Goal: Task Accomplishment & Management: Manage account settings

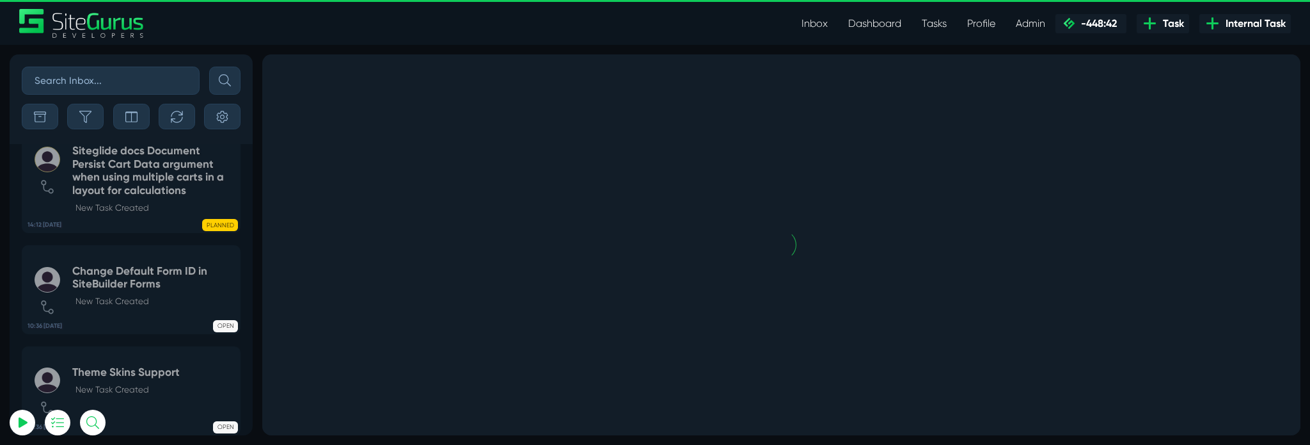
scroll to position [-6386, 0]
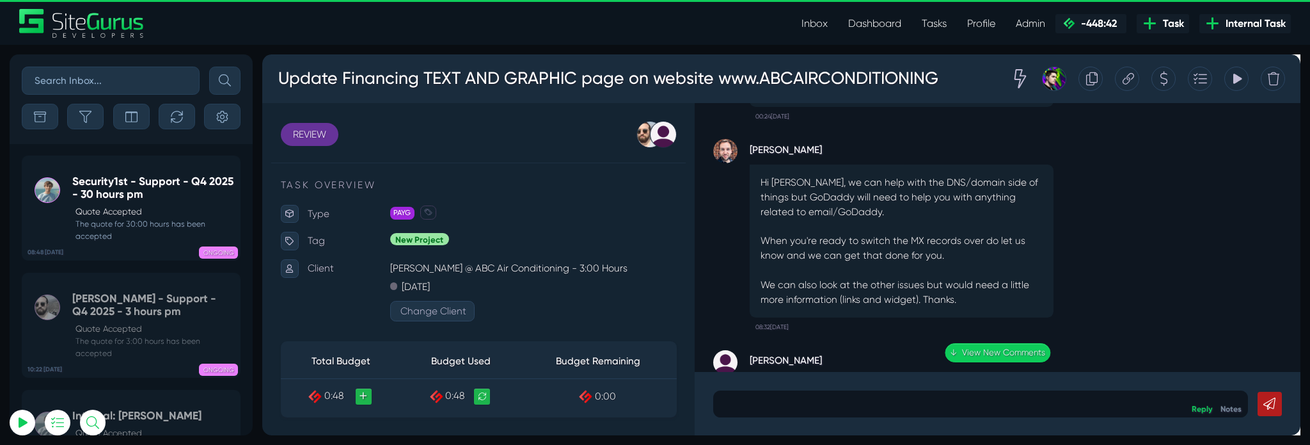
scroll to position [-4062, 0]
type input "matt.jones@wysi.co.uk"
drag, startPoint x: 775, startPoint y: 352, endPoint x: 846, endPoint y: 345, distance: 70.7
click at [846, 366] on strong "[PERSON_NAME]" at bounding box center [935, 375] width 320 height 19
copy strong "[PERSON_NAME]"
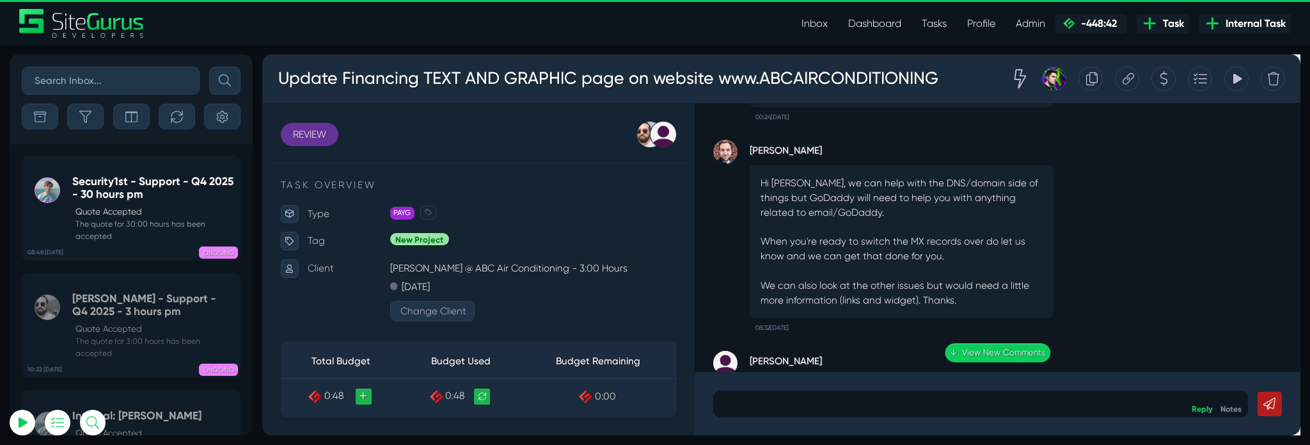
click at [1138, 293] on div "Luke Wakefield Hi Karon, we can help with the DNS/domain side of things but GoD…" at bounding box center [1036, 241] width 599 height 222
click at [940, 20] on link "Tasks" at bounding box center [933, 24] width 45 height 26
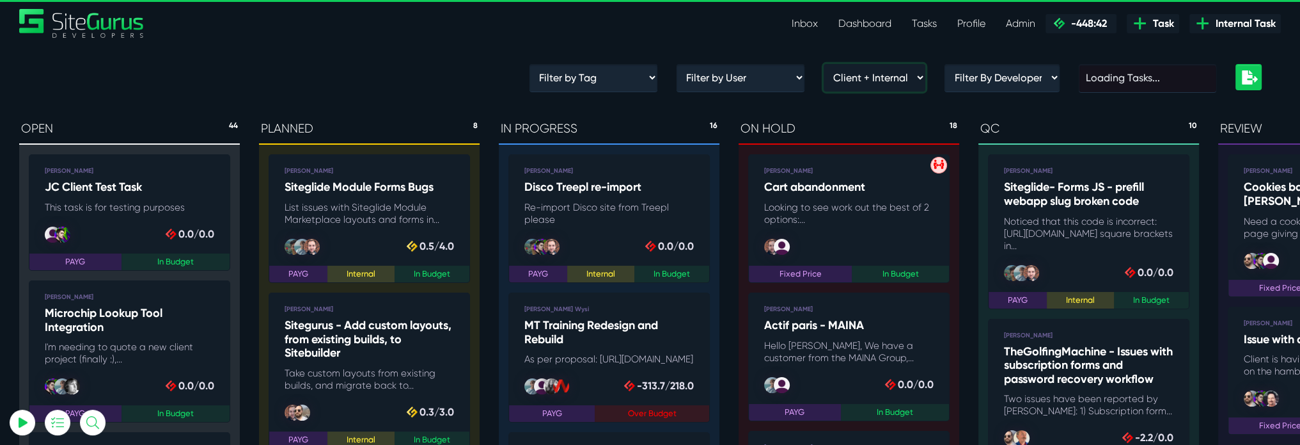
click at [887, 83] on select "Client + Internal Internal Only Clients Only" at bounding box center [875, 78] width 102 height 28
click at [729, 72] on select "Filter by User Julianne Estras Jon Macmorland Sunil Justine Bulilan Cormac Farr…" at bounding box center [741, 78] width 128 height 28
select select "/developer/all-tasks?developer=&client=139&internal="
click at [686, 64] on select "Filter by User Julianne Estras Jon Macmorland Sunil Justine Bulilan Cormac Farr…" at bounding box center [741, 78] width 128 height 28
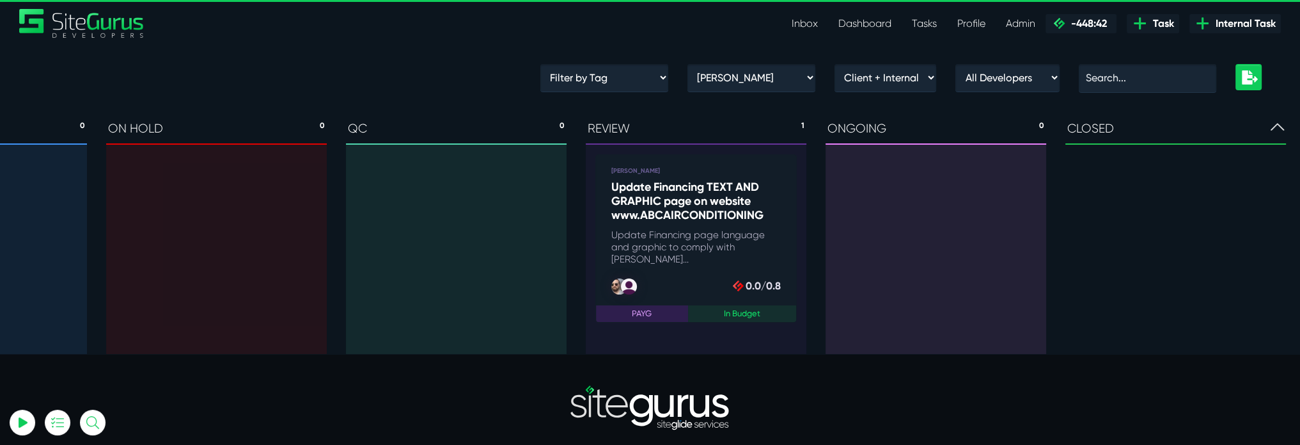
scroll to position [0, 638]
click at [1275, 135] on b at bounding box center [1272, 129] width 13 height 19
click at [1275, 126] on icon at bounding box center [1272, 126] width 13 height 7
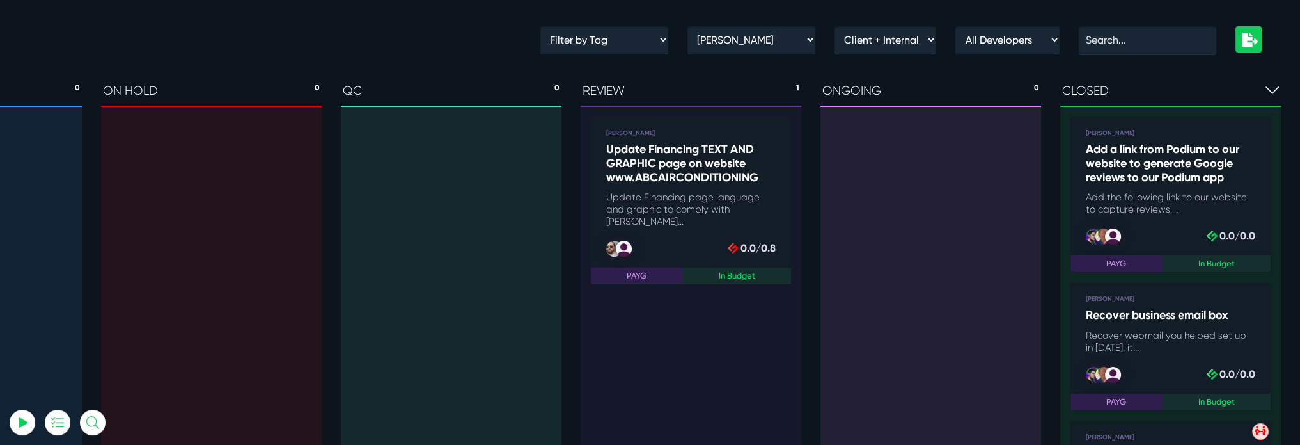
scroll to position [0, 0]
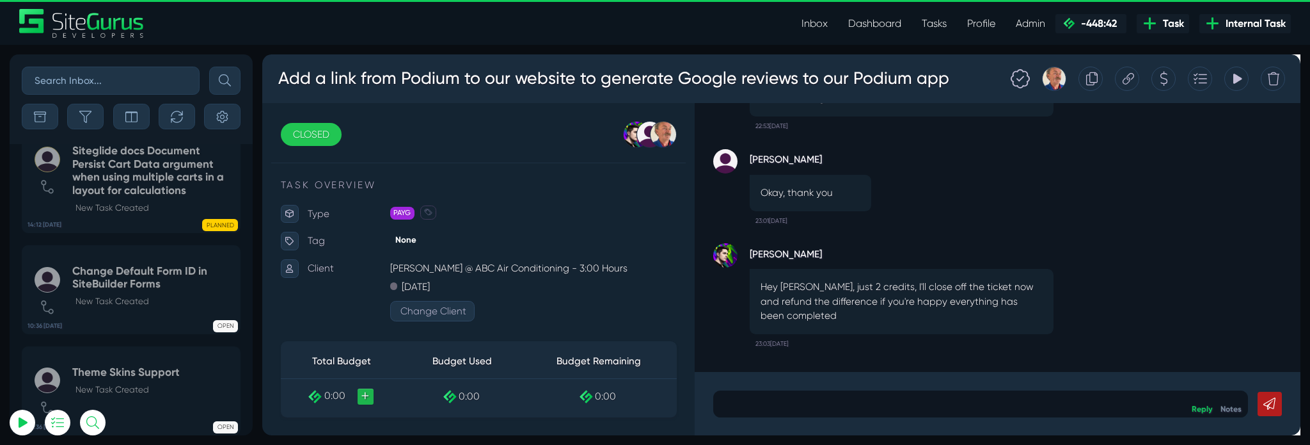
scroll to position [-6386, 0]
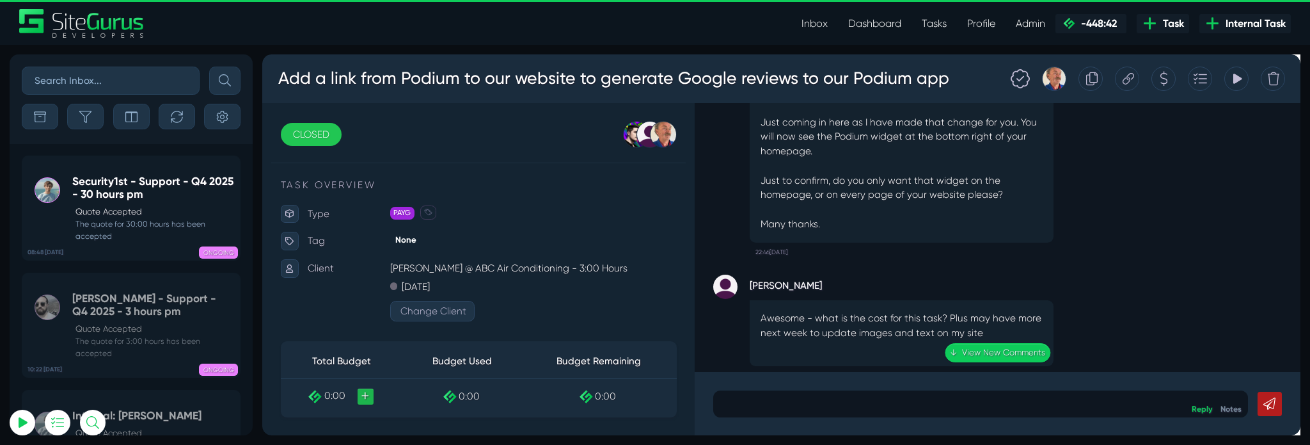
scroll to position [-673, 0]
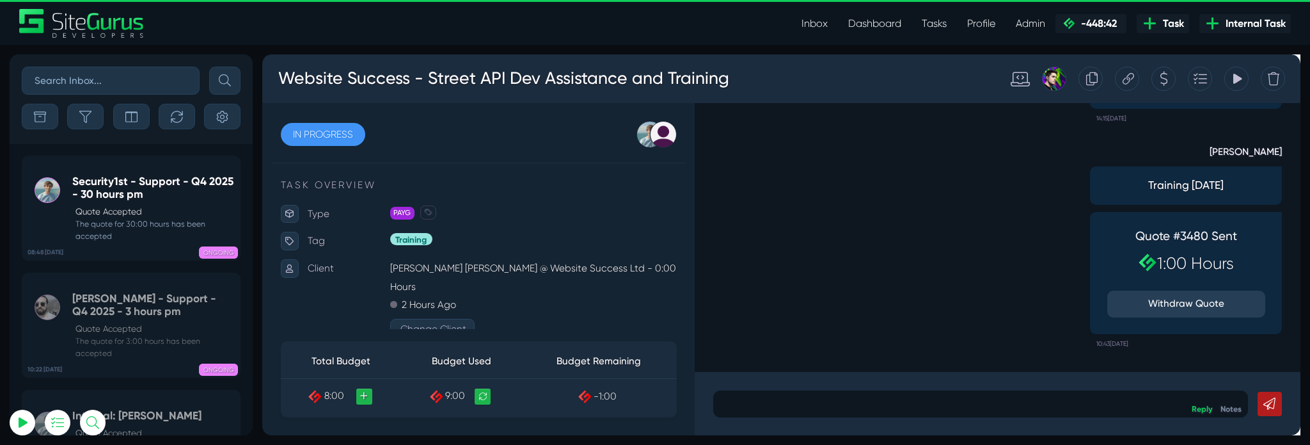
click at [1169, 83] on icon at bounding box center [1173, 80] width 12 height 24
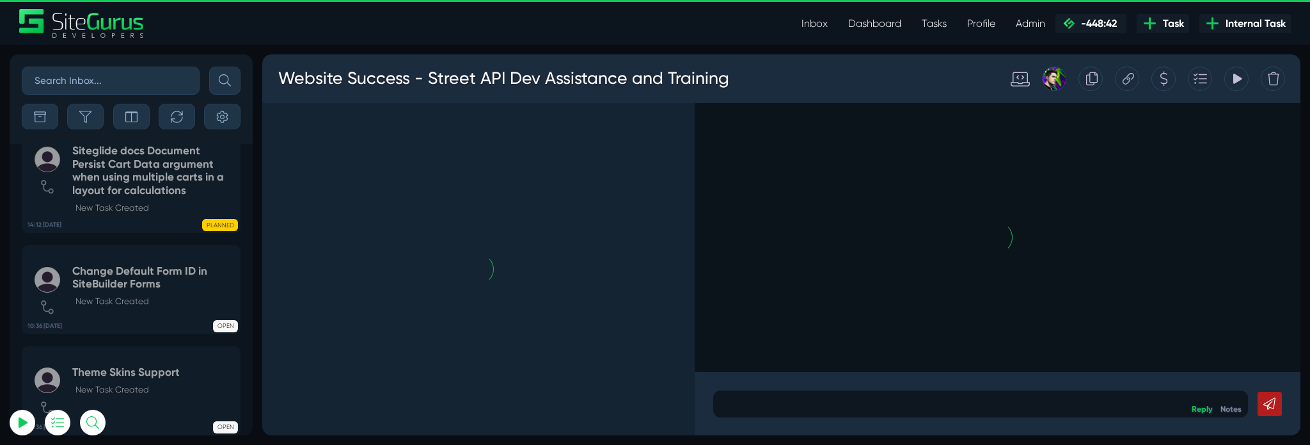
scroll to position [-6386, 0]
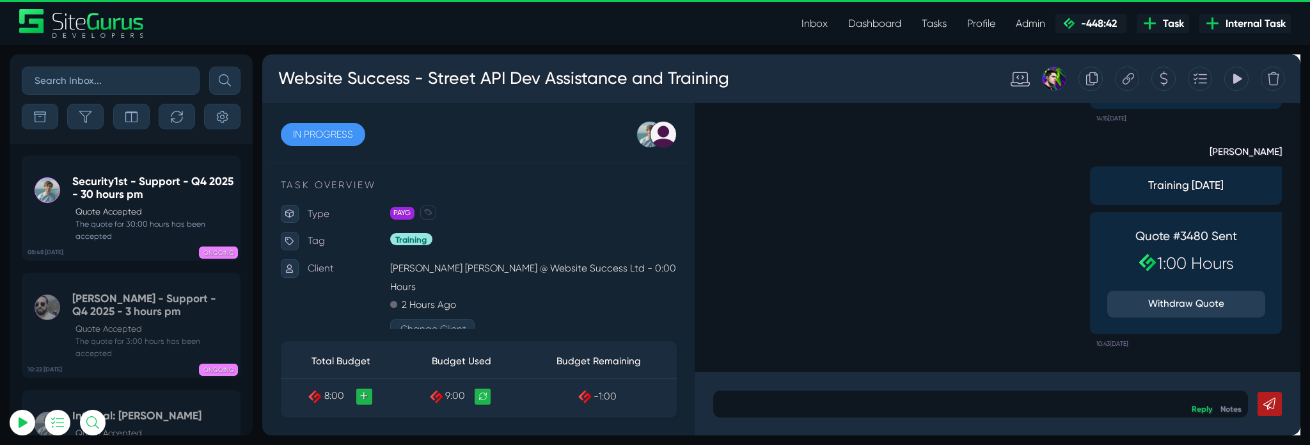
click at [1174, 81] on icon at bounding box center [1173, 80] width 12 height 24
